Goal: Transaction & Acquisition: Purchase product/service

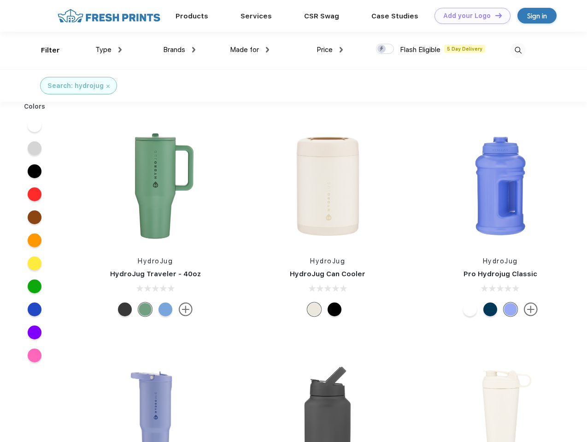
click at [469, 16] on link "Add your Logo Design Tool" at bounding box center [472, 16] width 76 height 16
click at [0, 0] on div "Design Tool" at bounding box center [0, 0] width 0 height 0
click at [494, 15] on link "Add your Logo Design Tool" at bounding box center [472, 16] width 76 height 16
click at [44, 50] on div "Filter" at bounding box center [50, 50] width 19 height 11
click at [109, 50] on span "Type" at bounding box center [103, 50] width 16 height 8
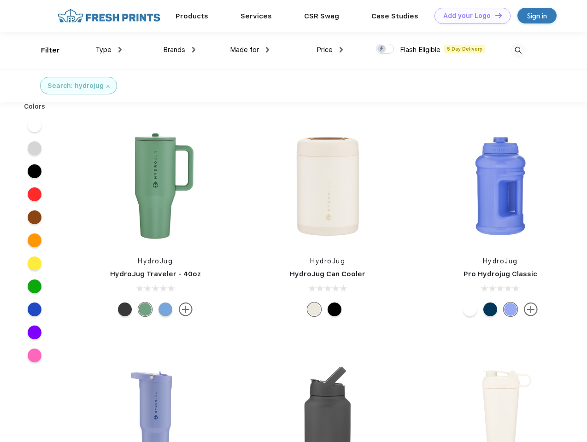
click at [179, 50] on span "Brands" at bounding box center [174, 50] width 22 height 8
click at [250, 50] on span "Made for" at bounding box center [244, 50] width 29 height 8
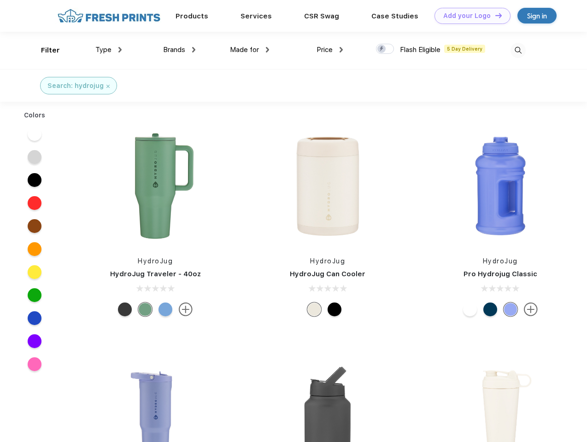
click at [330, 50] on span "Price" at bounding box center [324, 50] width 16 height 8
click at [385, 49] on div at bounding box center [385, 49] width 18 height 10
click at [382, 49] on input "checkbox" at bounding box center [379, 46] width 6 height 6
click at [518, 50] on img at bounding box center [517, 50] width 15 height 15
